Goal: Task Accomplishment & Management: Complete application form

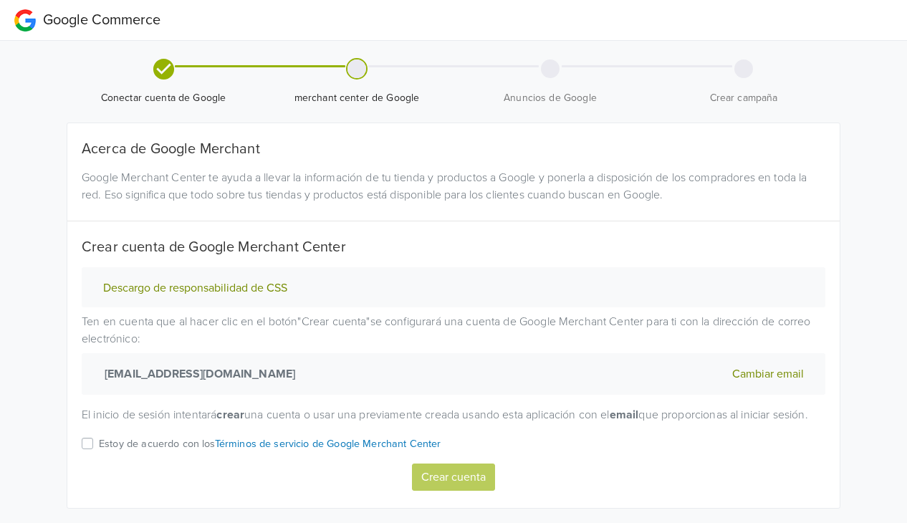
scroll to position [47, 0]
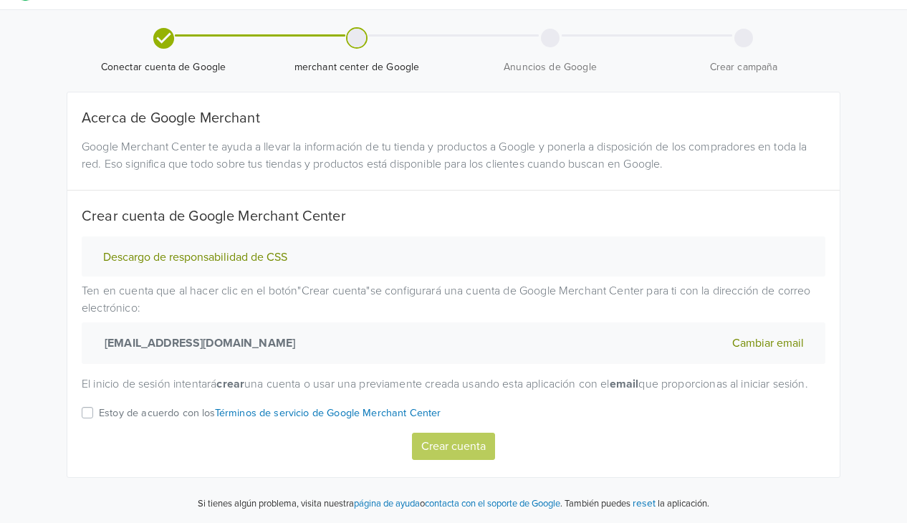
click at [99, 414] on label "Estoy de acuerdo con los Términos de servicio de Google Merchant Center" at bounding box center [270, 418] width 343 height 28
click at [0, 0] on input "Estoy de acuerdo con los Términos de servicio de Google Merchant Center" at bounding box center [0, 0] width 0 height 0
click at [476, 445] on button "Crear cuenta" at bounding box center [453, 446] width 83 height 27
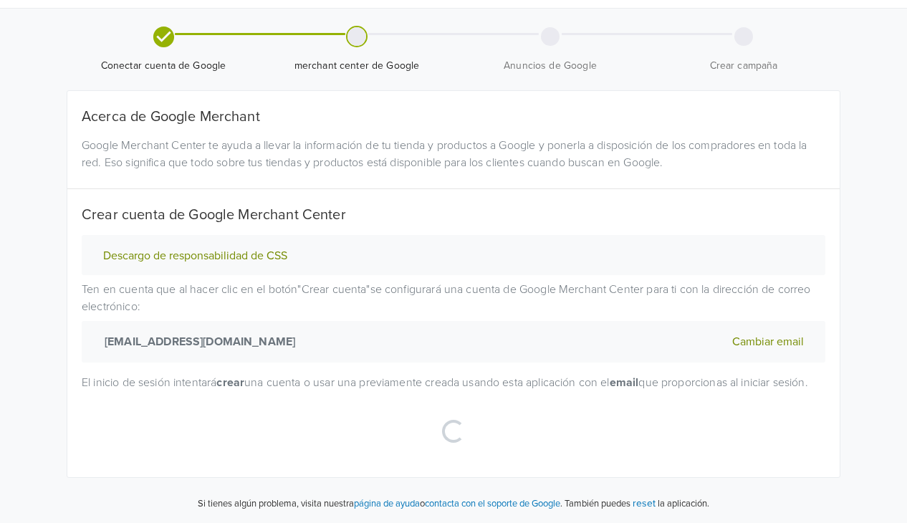
select select "cl"
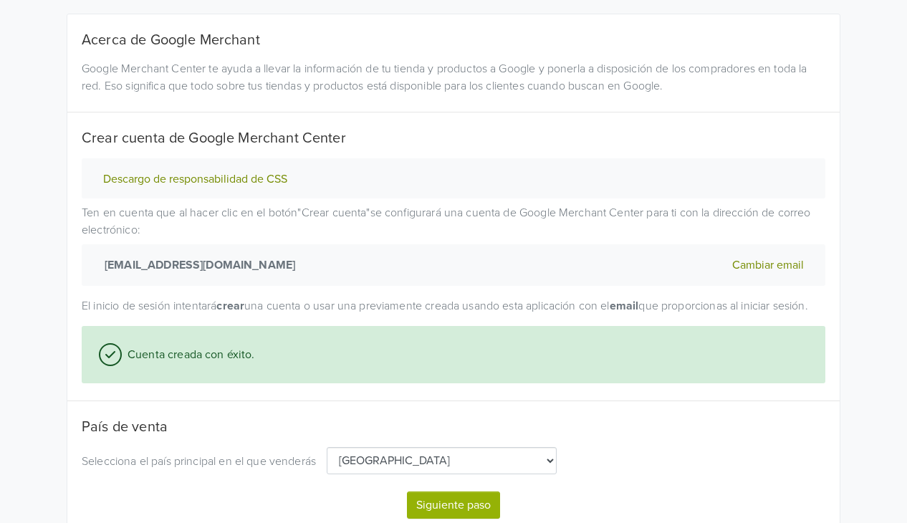
scroll to position [184, 0]
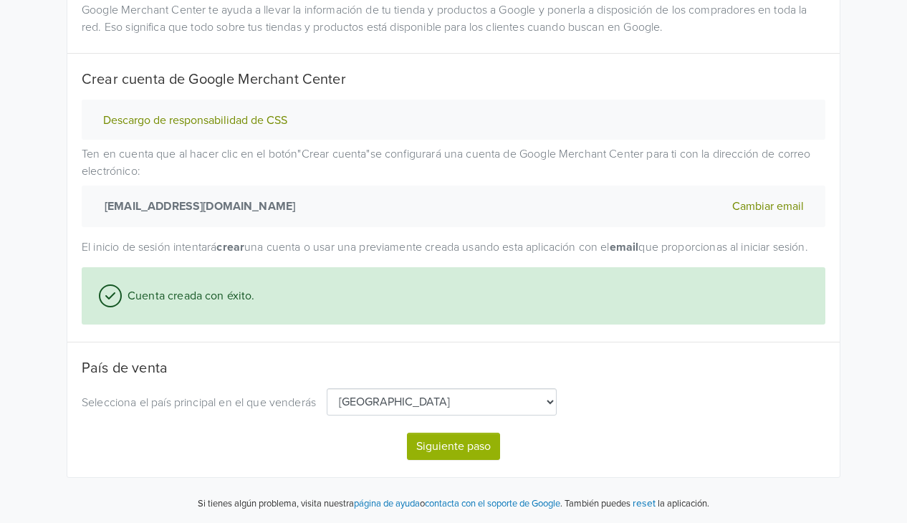
click at [474, 449] on button "Siguiente paso" at bounding box center [453, 446] width 93 height 27
select select "cl"
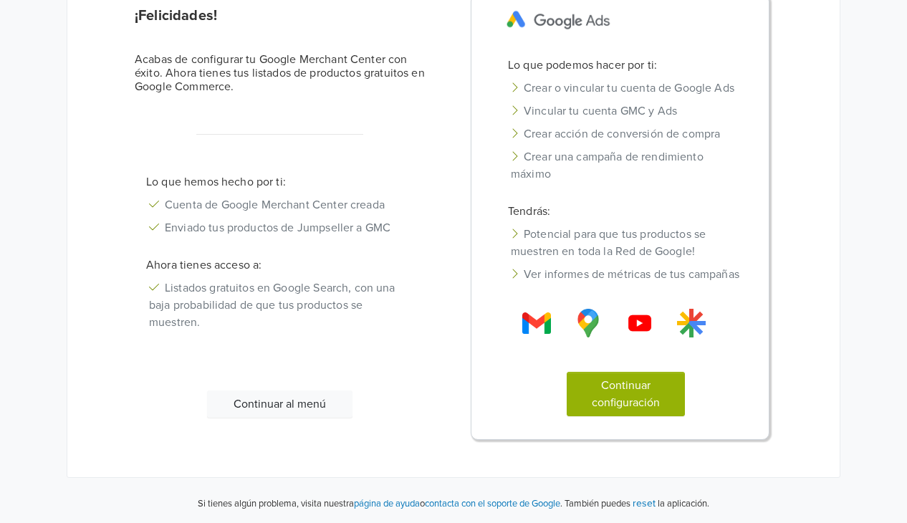
scroll to position [168, 0]
click at [642, 399] on button "Continuar configuración" at bounding box center [626, 395] width 119 height 44
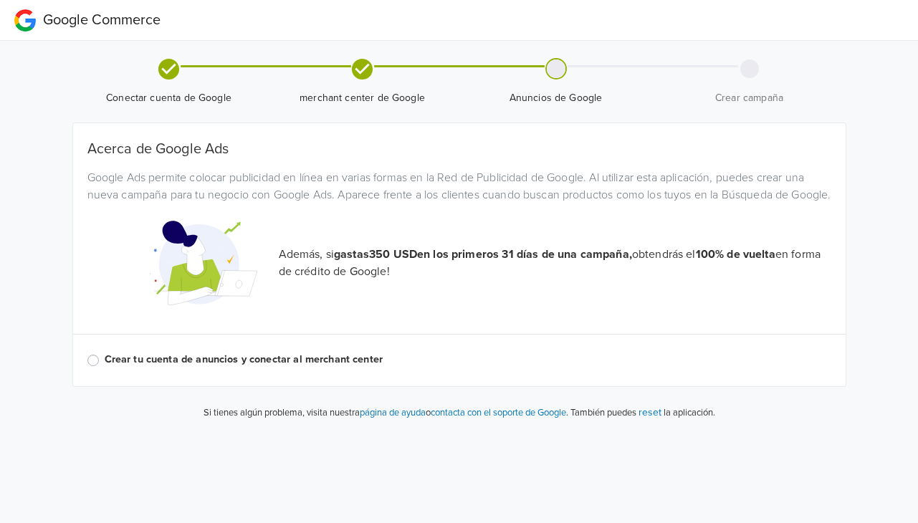
click at [105, 368] on label "Crear tu cuenta de anuncios y conectar al merchant center" at bounding box center [468, 360] width 727 height 16
click at [0, 0] on input "Crear tu cuenta de anuncios y conectar al merchant center" at bounding box center [0, 0] width 0 height 0
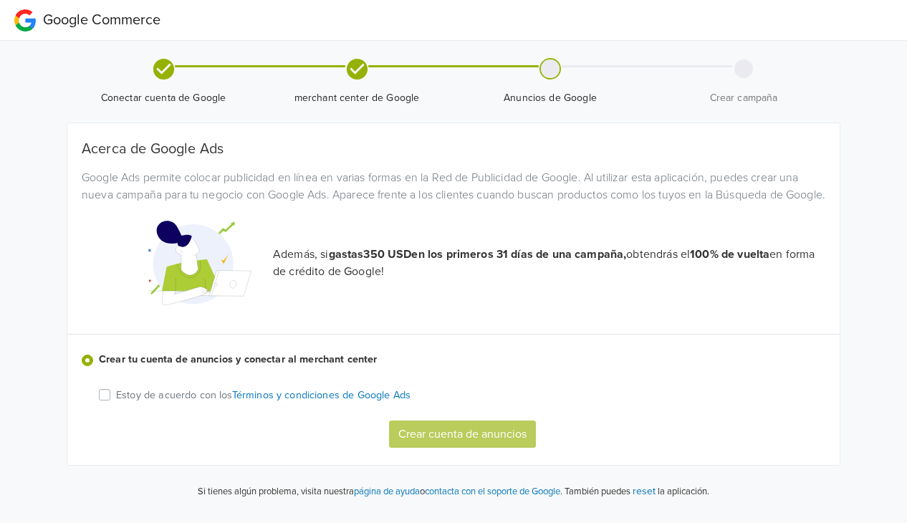
scroll to position [4, 0]
click at [116, 403] on label "Estoy de acuerdo con los Términos y condiciones de Google Ads" at bounding box center [263, 394] width 295 height 16
click at [0, 0] on input "Estoy de acuerdo con los Términos y condiciones de Google Ads" at bounding box center [0, 0] width 0 height 0
click at [474, 444] on button "Crear cuenta de anuncios" at bounding box center [462, 434] width 147 height 27
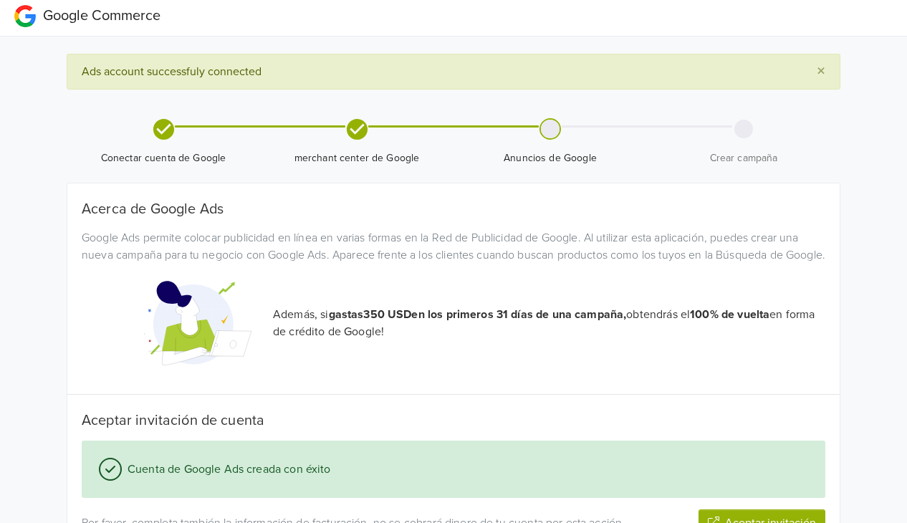
scroll to position [95, 0]
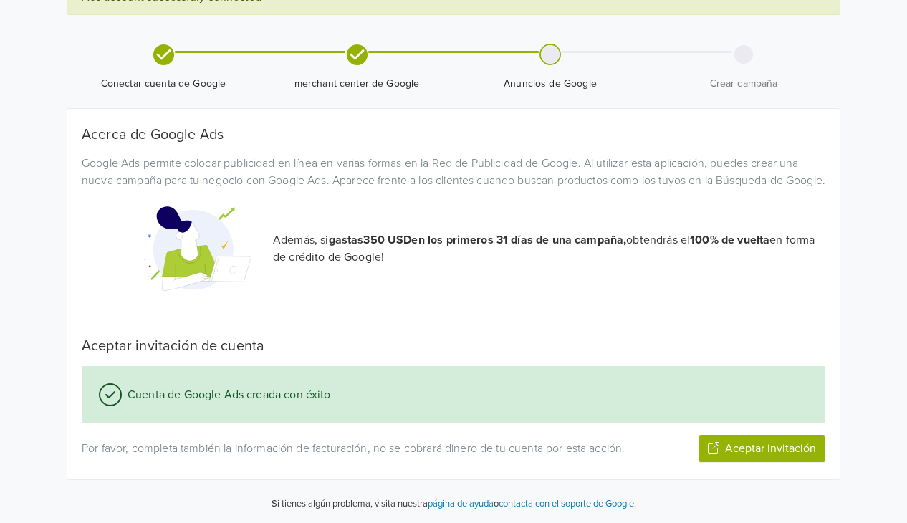
click at [763, 454] on button "Aceptar invitación" at bounding box center [762, 448] width 127 height 27
